Goal: Find specific page/section: Find specific page/section

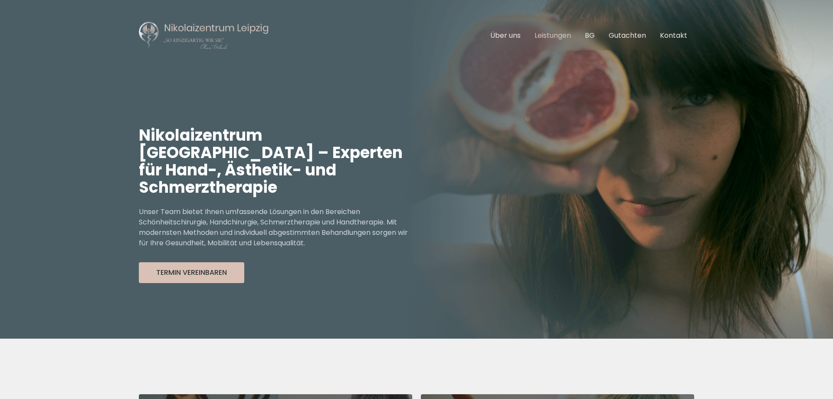
click at [562, 34] on link "Leistungen" at bounding box center [553, 35] width 36 height 10
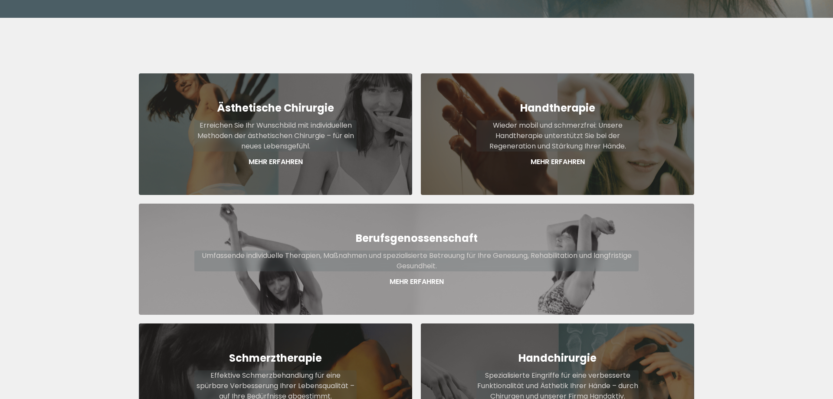
scroll to position [321, 0]
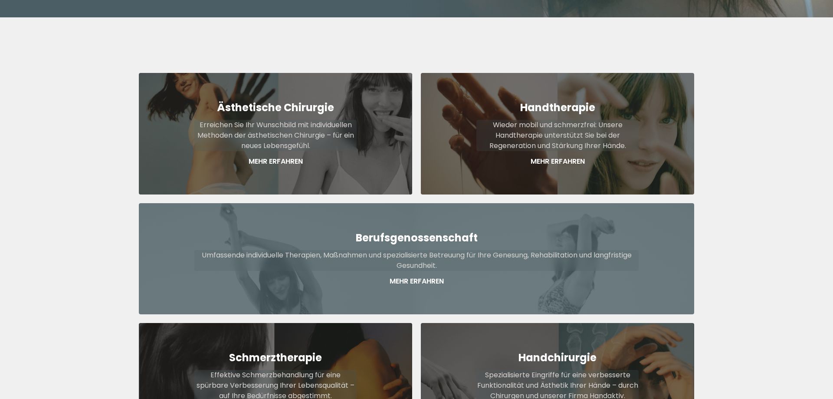
click at [423, 276] on p "Mehr Erfahren" at bounding box center [416, 281] width 444 height 10
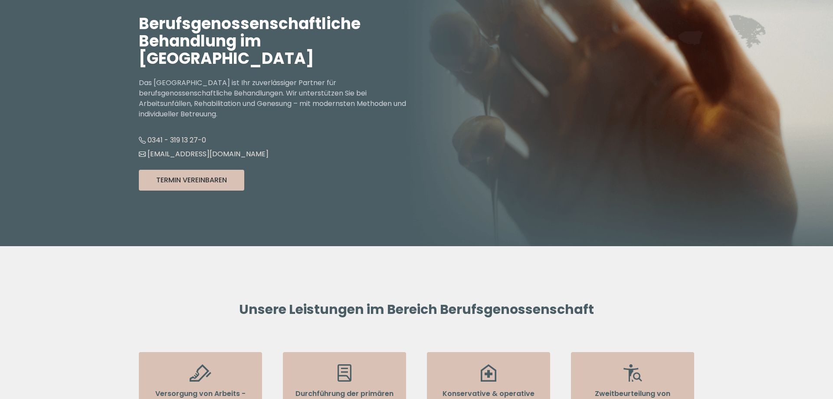
scroll to position [266, 0]
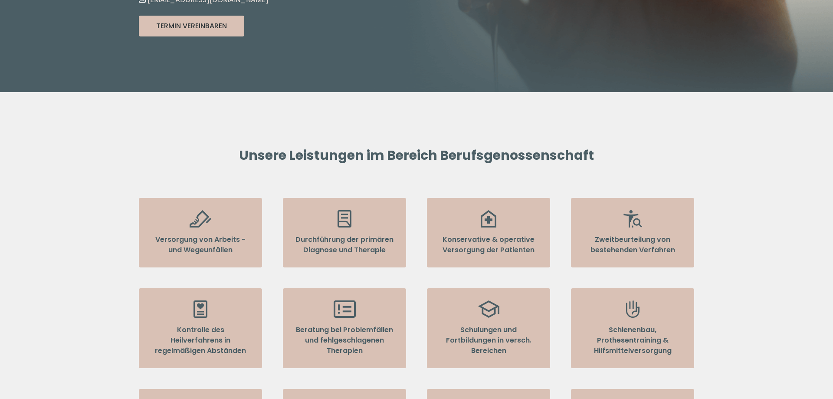
click at [224, 242] on p "Versorgung von Arbeits - und Wegeunfällen" at bounding box center [200, 244] width 99 height 21
click at [213, 218] on li "Versorgung von Arbeits - und Wegeunfällen" at bounding box center [200, 232] width 123 height 69
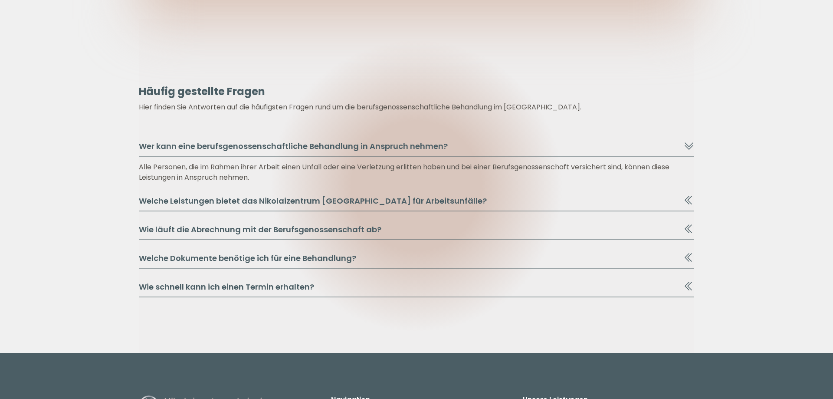
scroll to position [4659, 0]
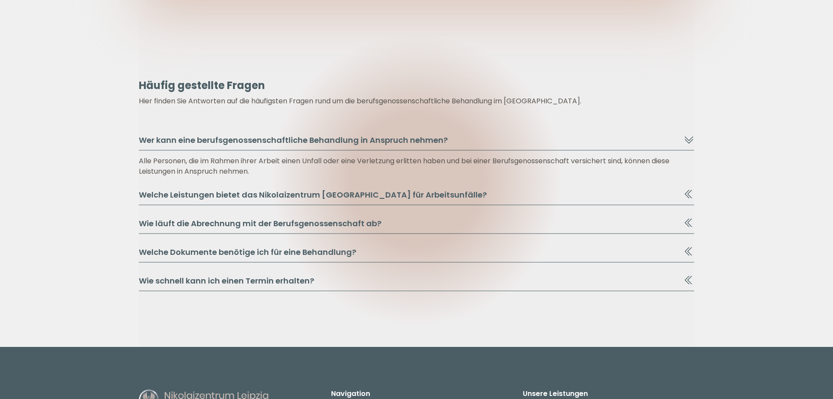
click at [441, 189] on button "Welche Leistungen bietet das Nikolaizentrum Leipzig für Arbeitsunfälle?" at bounding box center [417, 197] width 556 height 16
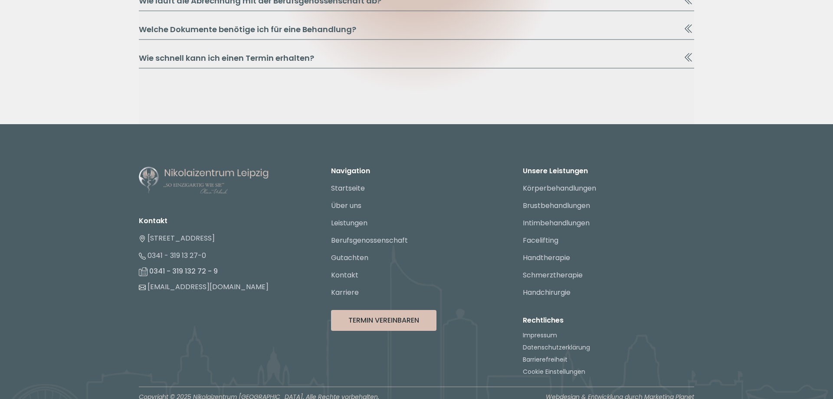
scroll to position [4908, 0]
click at [563, 217] on link "Intimbehandlungen" at bounding box center [556, 222] width 67 height 10
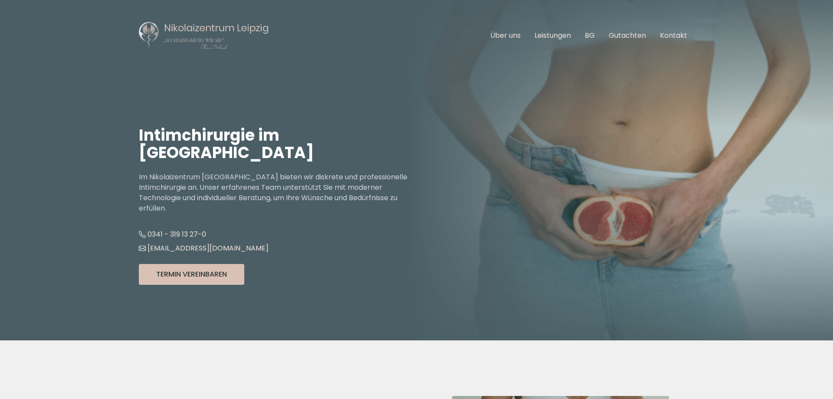
click at [559, 25] on ul "Über uns Leistungen BG Gutachten Kontakt" at bounding box center [588, 35] width 211 height 24
click at [558, 36] on link "Leistungen" at bounding box center [553, 35] width 36 height 10
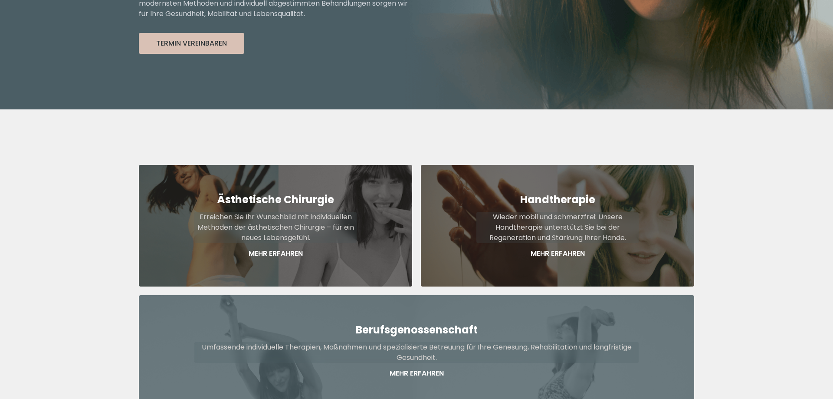
scroll to position [362, 0]
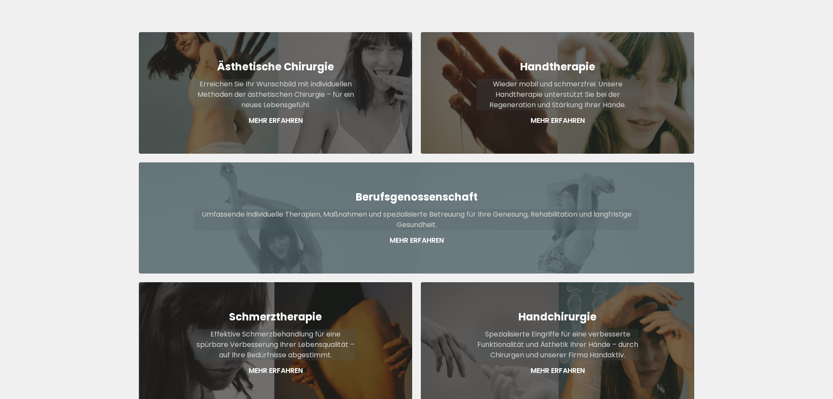
click at [440, 209] on p "Umfassende individuelle Therapien, Maßnahmen und spezialisierte Betreuung für I…" at bounding box center [416, 219] width 444 height 21
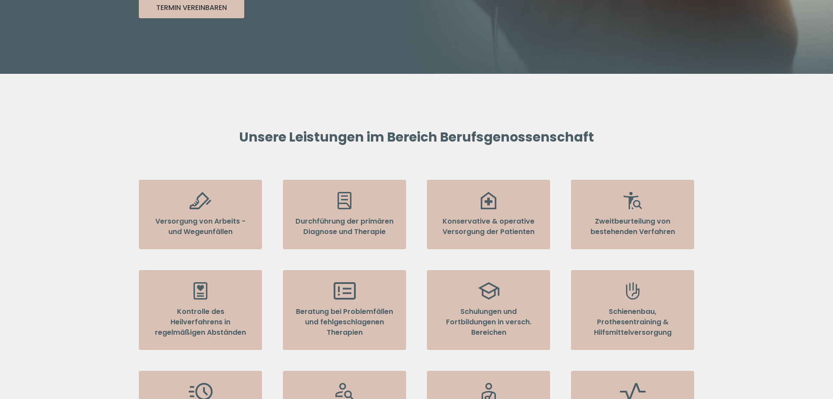
scroll to position [310, 0]
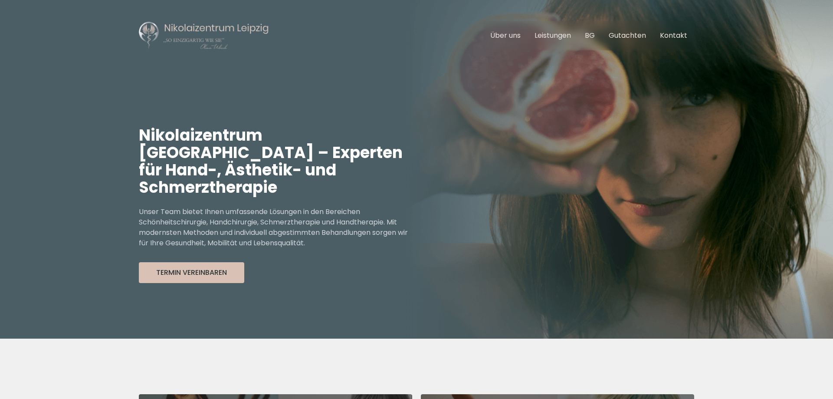
scroll to position [362, 0]
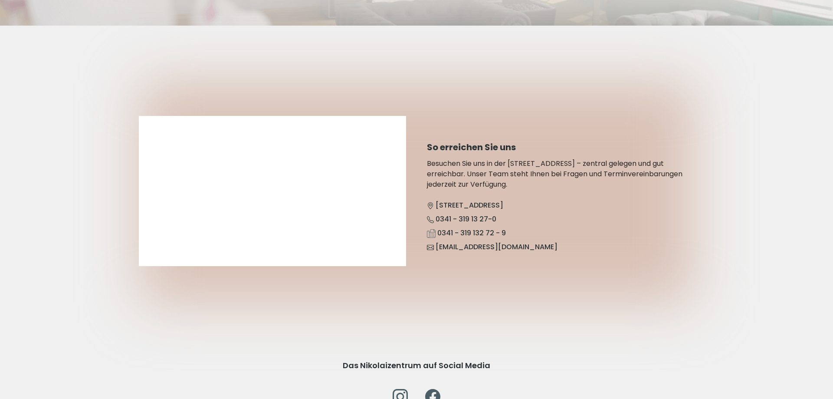
scroll to position [2700, 0]
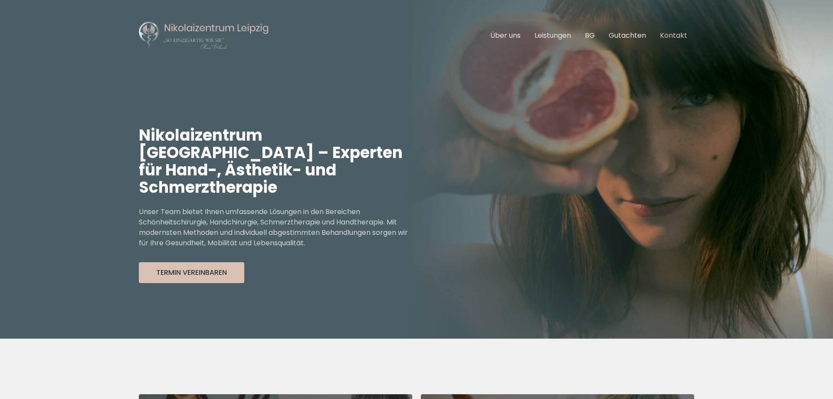
click at [668, 32] on link "Kontakt" at bounding box center [673, 35] width 27 height 10
